Goal: Use online tool/utility

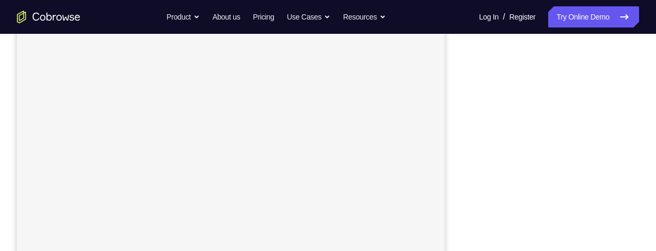
scroll to position [172, 0]
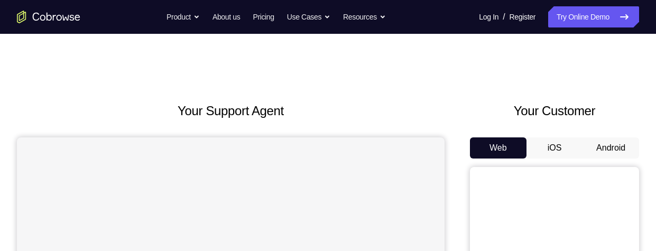
click at [612, 153] on button "Android" at bounding box center [611, 148] width 57 height 21
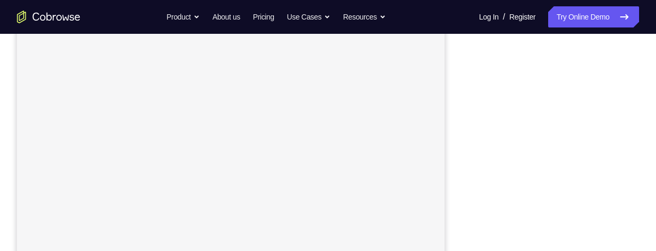
scroll to position [230, 0]
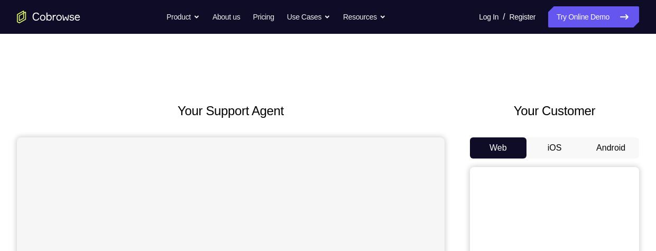
click at [590, 146] on button "Android" at bounding box center [611, 148] width 57 height 21
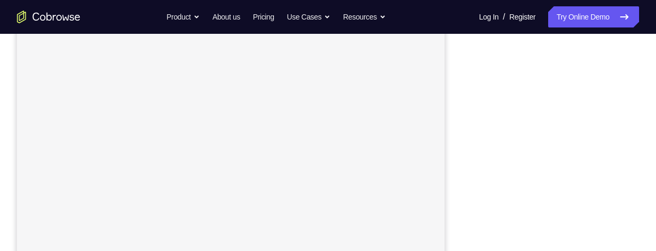
scroll to position [163, 0]
